Goal: Transaction & Acquisition: Purchase product/service

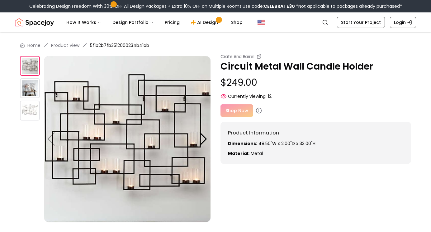
click at [235, 111] on div "Shop Now" at bounding box center [315, 111] width 190 height 12
click at [237, 109] on div "Shop Now" at bounding box center [315, 111] width 190 height 12
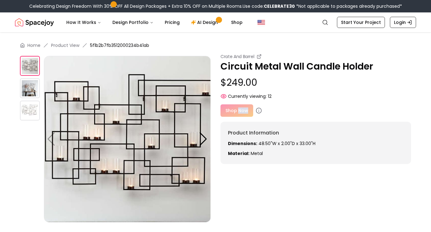
click at [246, 111] on div "Shop Now" at bounding box center [315, 111] width 190 height 12
click at [240, 66] on p "Circuit Metal Wall Candle Holder" at bounding box center [315, 66] width 190 height 11
click at [232, 110] on div "Shop Now" at bounding box center [315, 111] width 190 height 12
